Goal: Navigation & Orientation: Find specific page/section

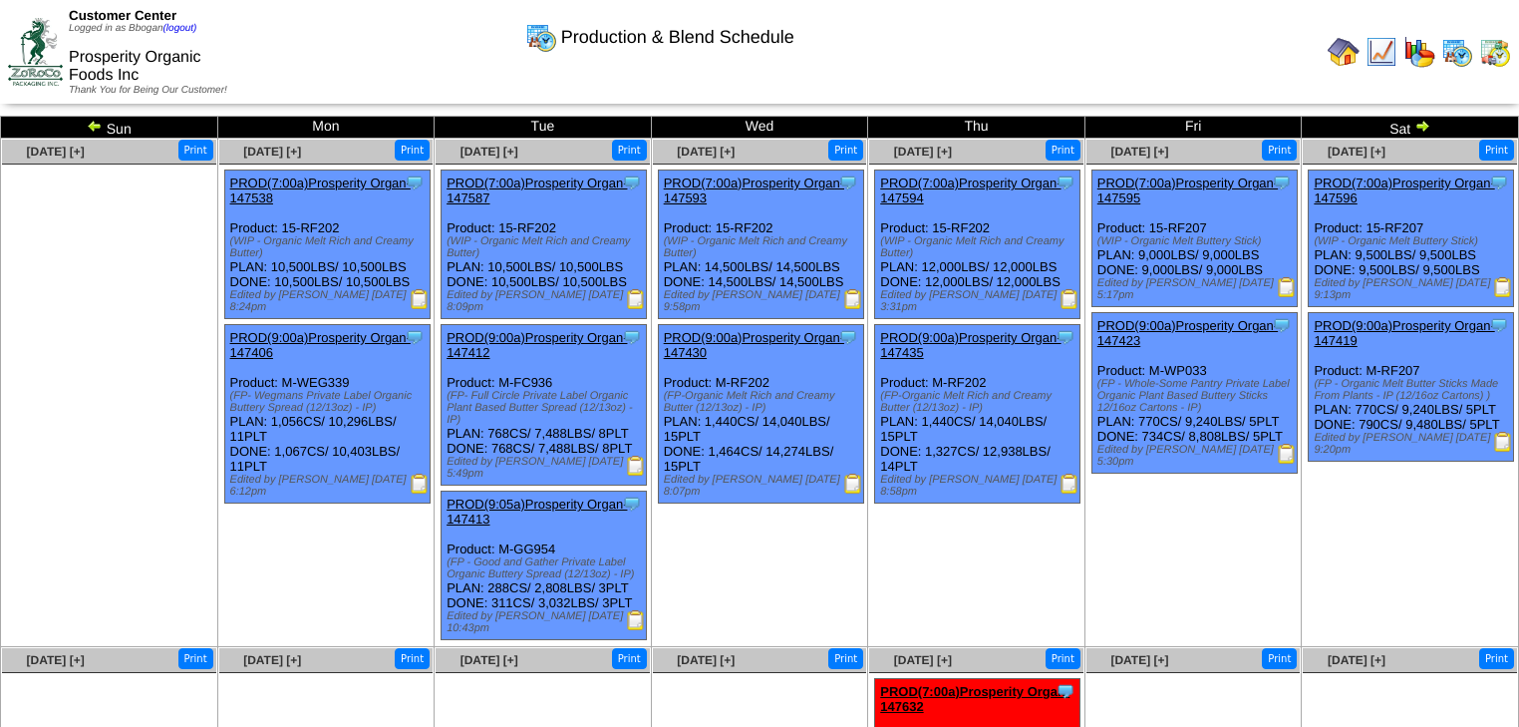
click at [1503, 52] on img at bounding box center [1495, 52] width 32 height 32
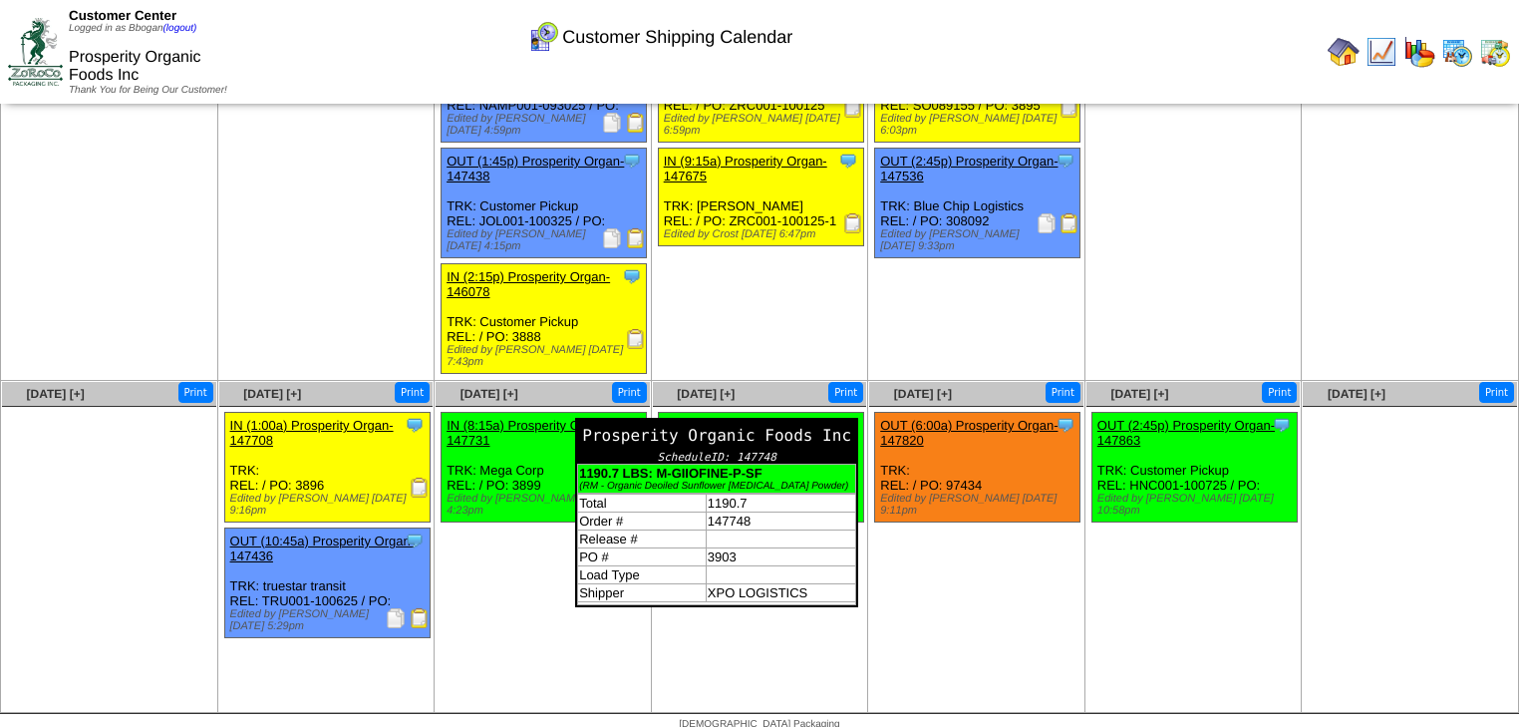
scroll to position [140, 0]
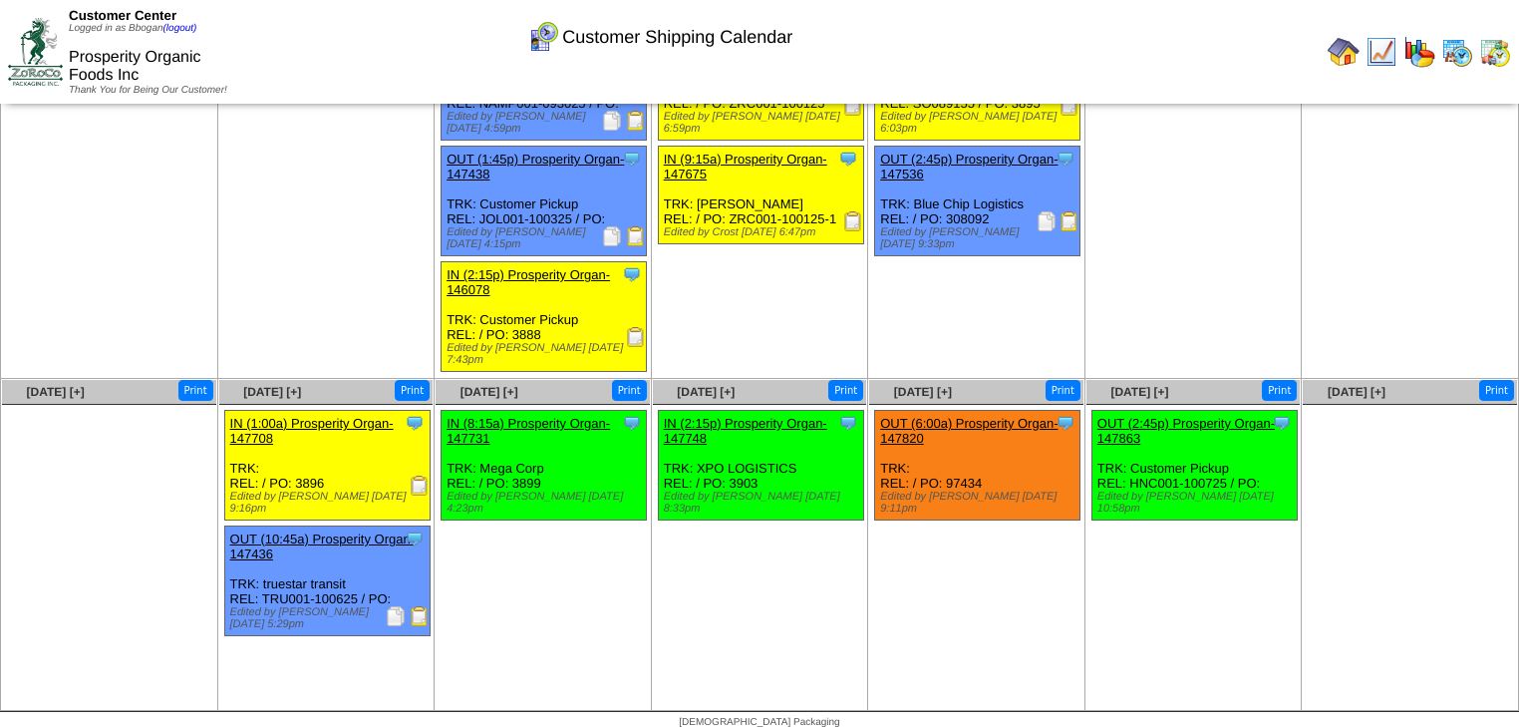
click at [1345, 54] on img at bounding box center [1344, 52] width 32 height 32
